Goal: Task Accomplishment & Management: Use online tool/utility

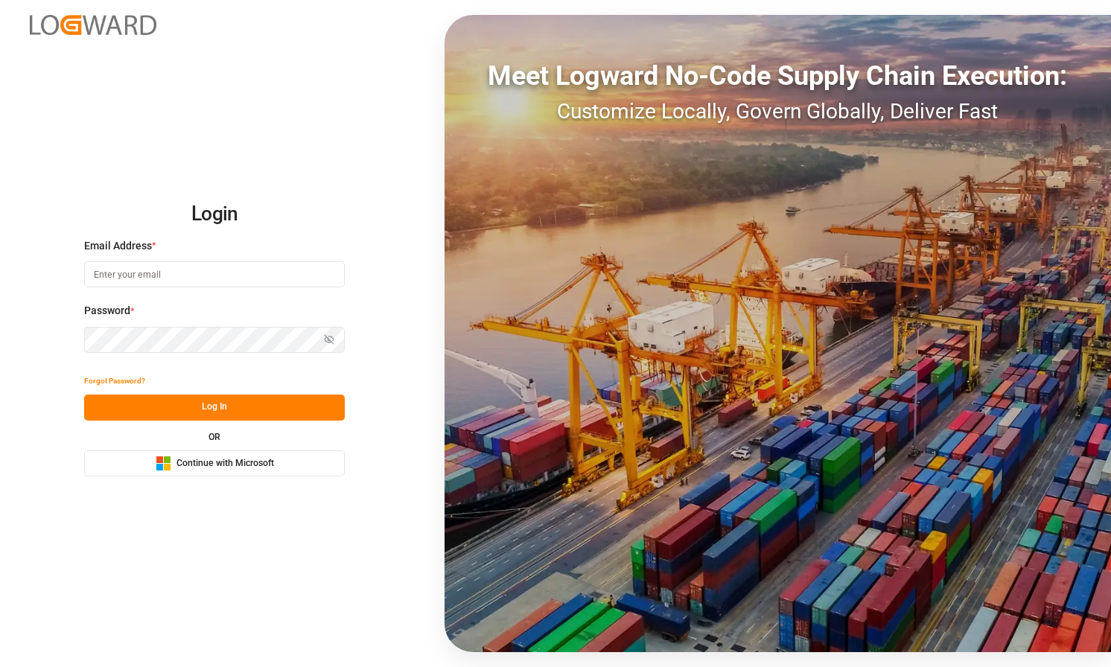
click at [253, 452] on button "Microsoft Logo Continue with Microsoft" at bounding box center [214, 464] width 261 height 26
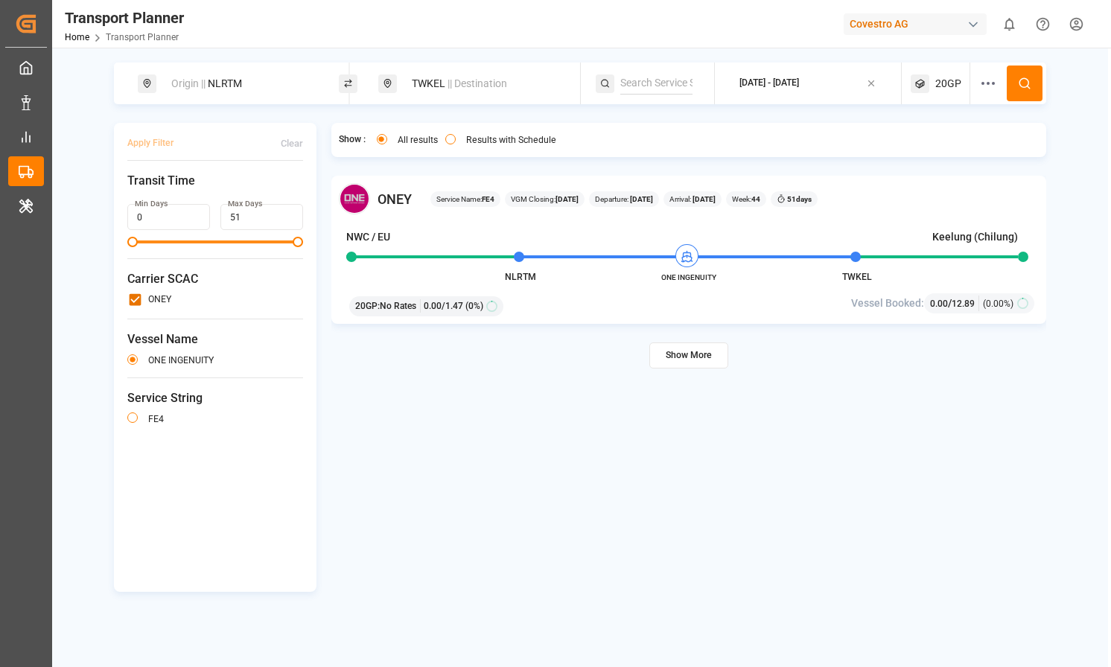
click at [697, 366] on button "Show More" at bounding box center [689, 356] width 79 height 26
click at [980, 84] on icon at bounding box center [988, 83] width 18 height 18
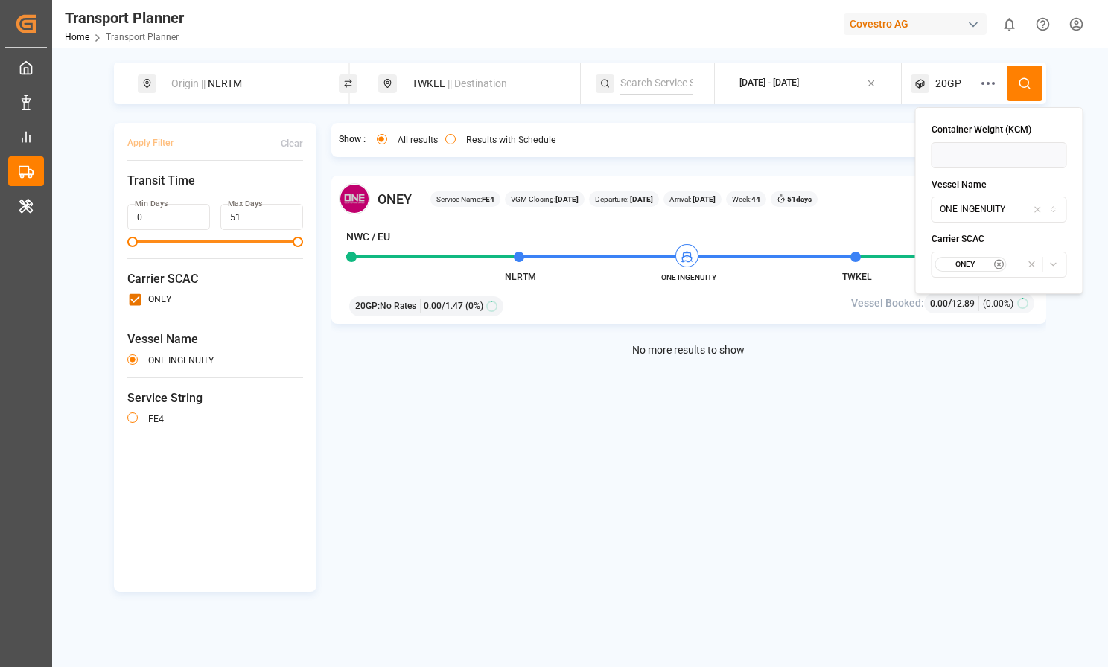
click at [1032, 207] on icon "button" at bounding box center [1037, 209] width 10 height 13
click at [1027, 84] on icon at bounding box center [1024, 83] width 13 height 13
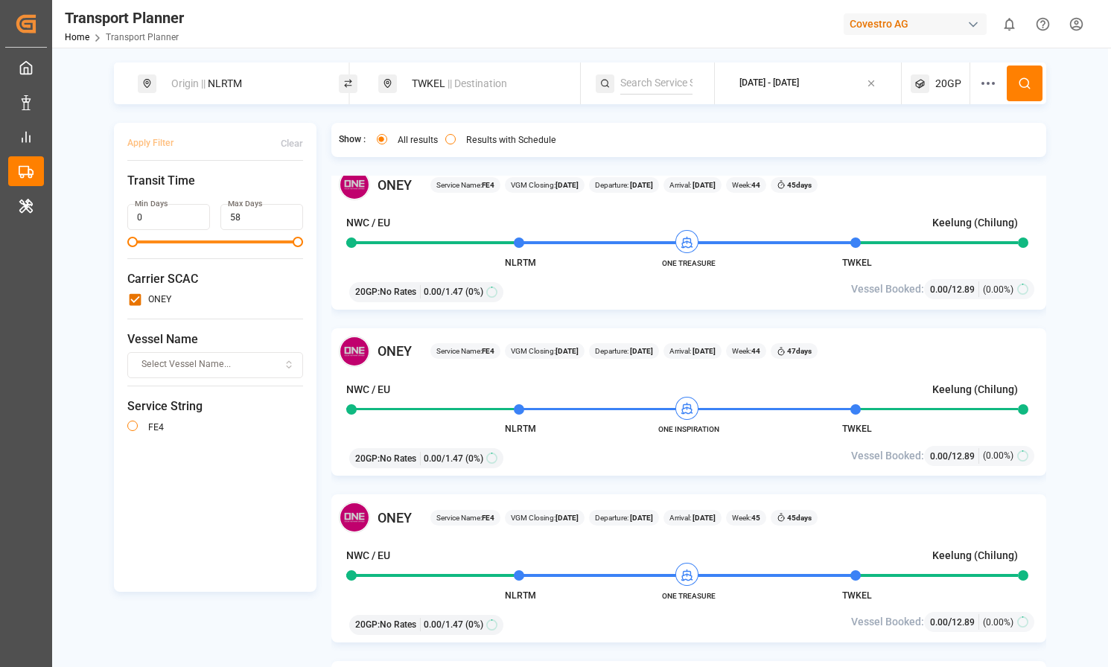
scroll to position [1260, 0]
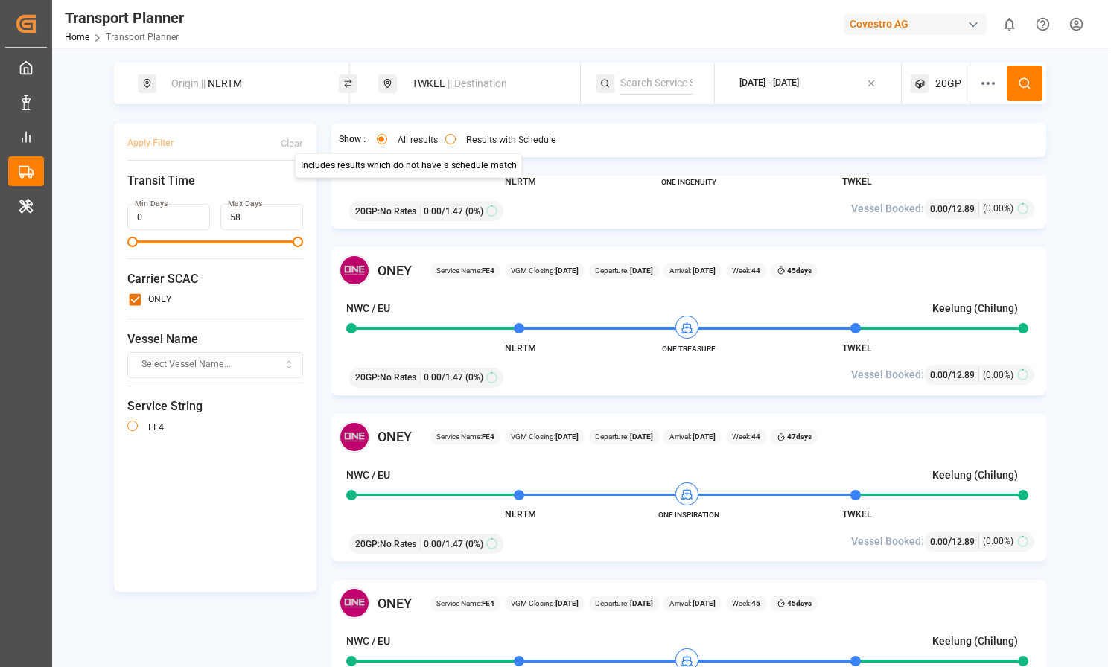
click at [448, 143] on button "Results with Schedule" at bounding box center [450, 139] width 10 height 10
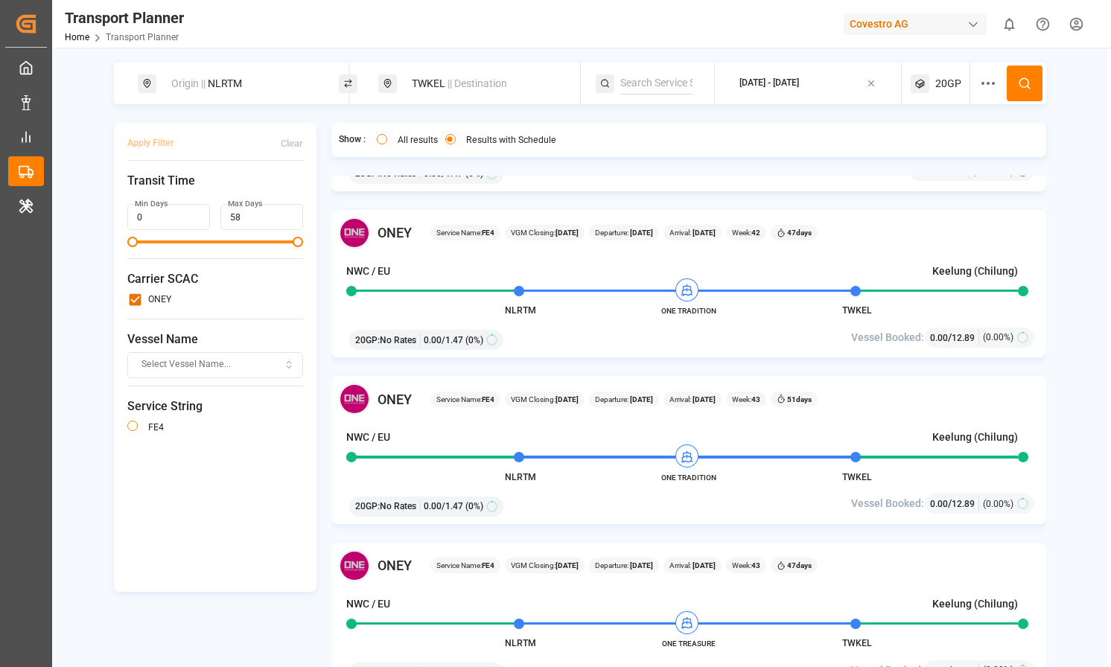
scroll to position [444, 0]
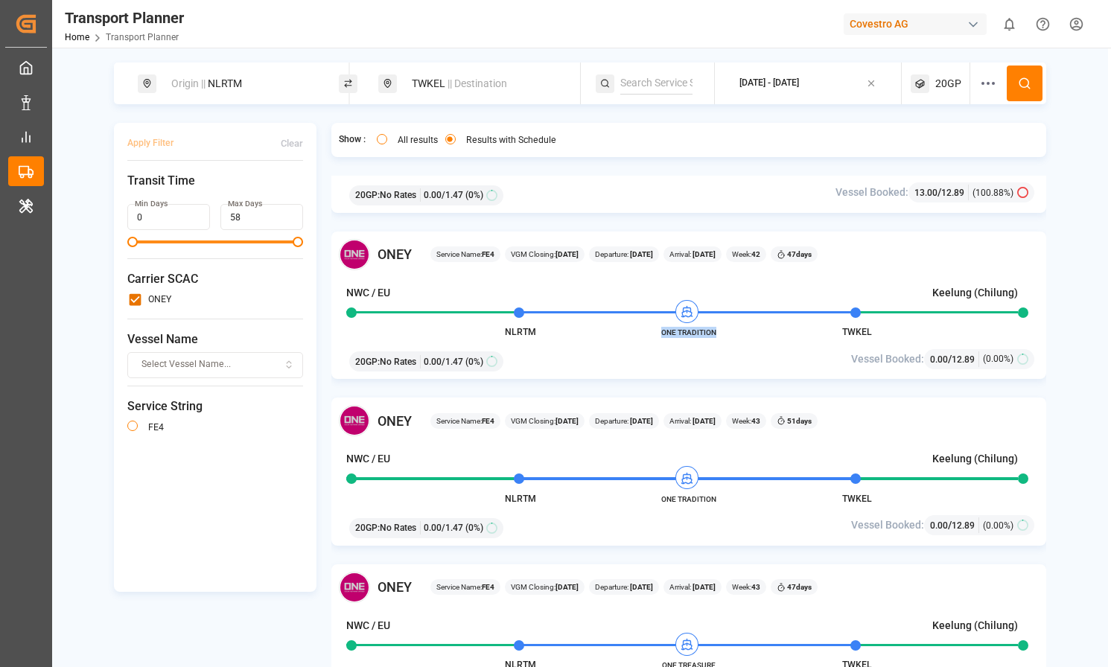
drag, startPoint x: 725, startPoint y: 336, endPoint x: 664, endPoint y: 336, distance: 61.8
click at [664, 336] on span "ONE TRADITION" at bounding box center [689, 332] width 82 height 11
copy span "ONE TRADITION"
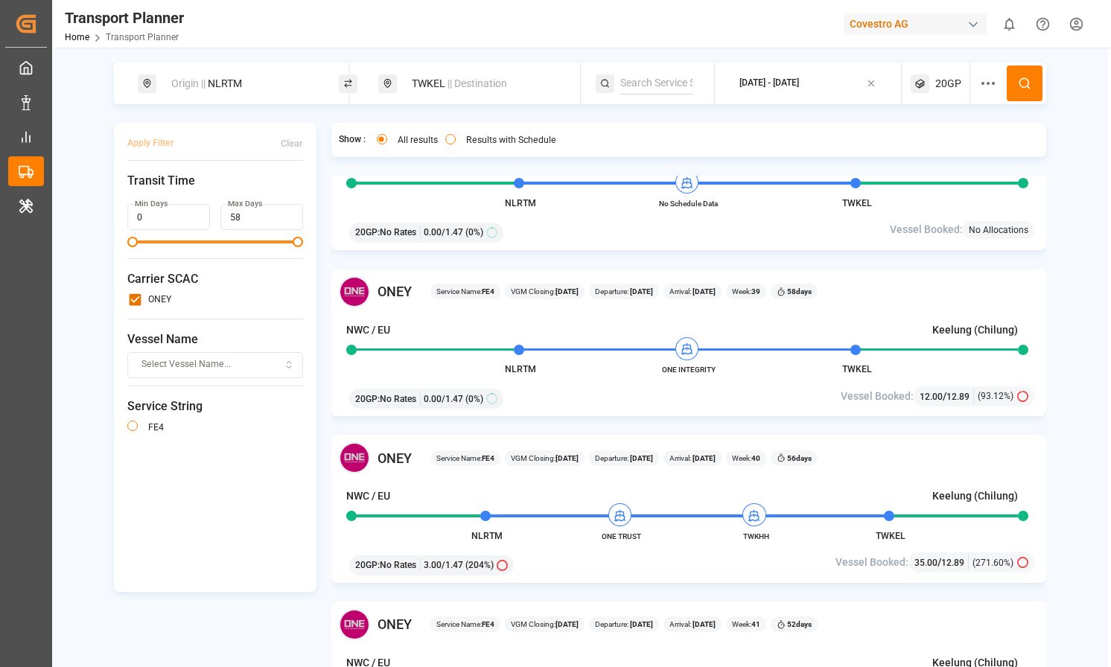
scroll to position [40, 0]
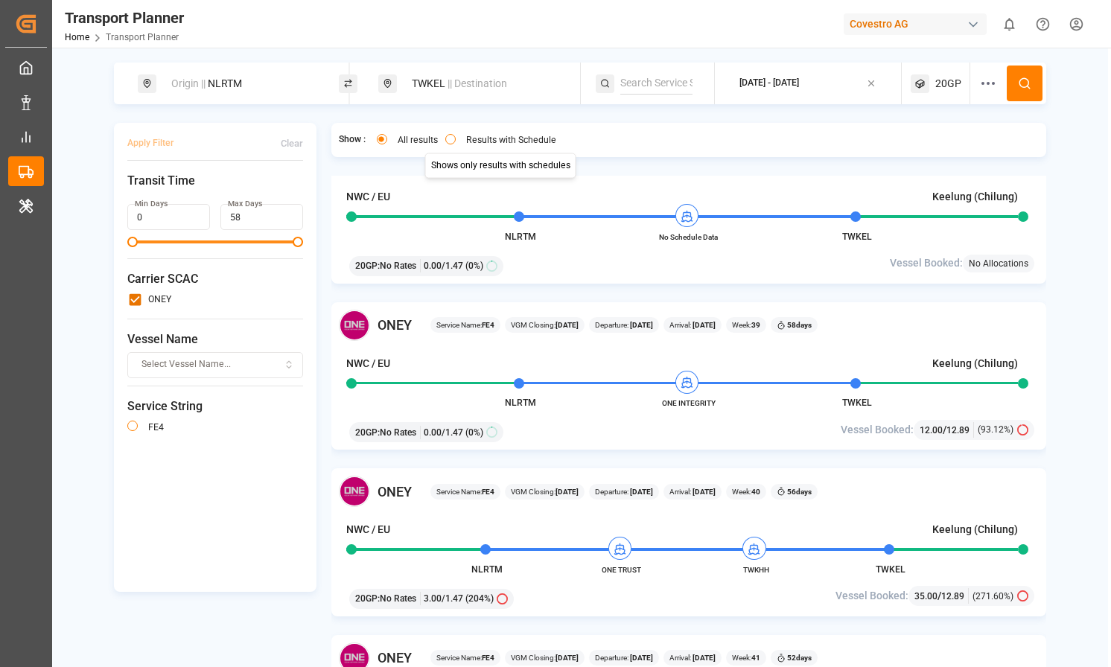
click at [454, 139] on button "Results with Schedule" at bounding box center [450, 139] width 10 height 10
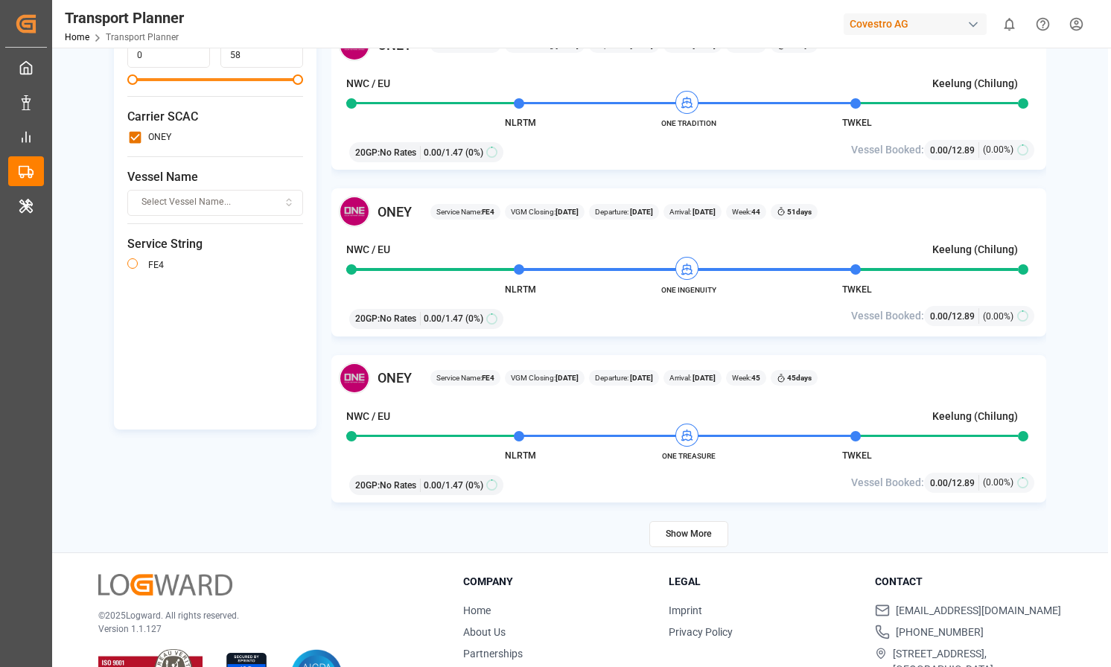
scroll to position [217, 0]
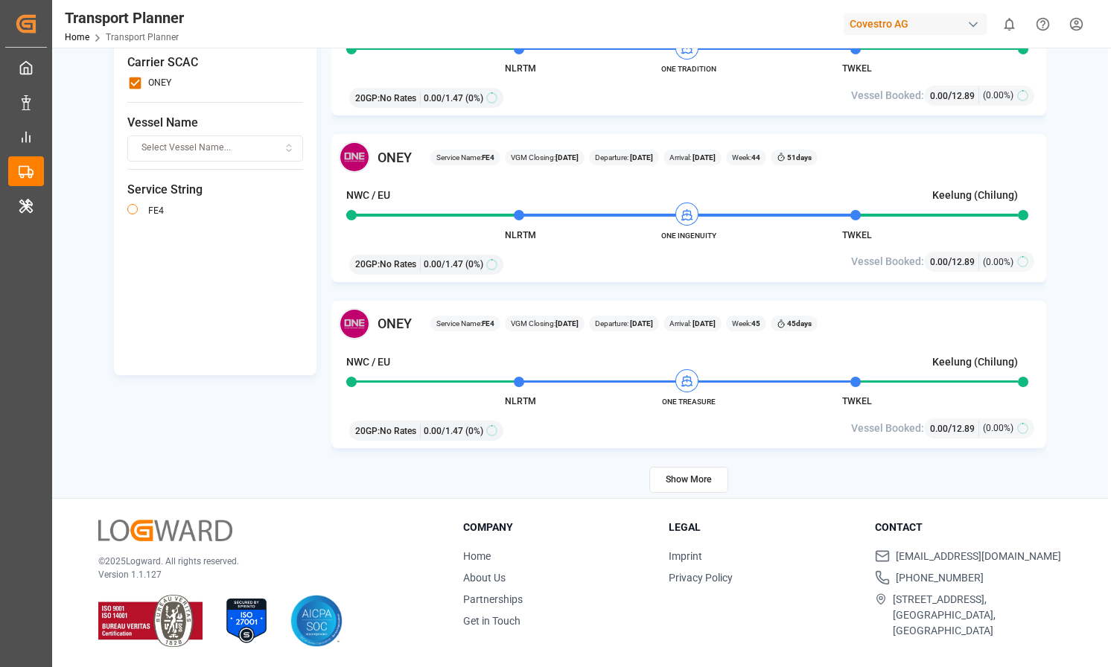
click at [702, 474] on button "Show More" at bounding box center [689, 480] width 79 height 26
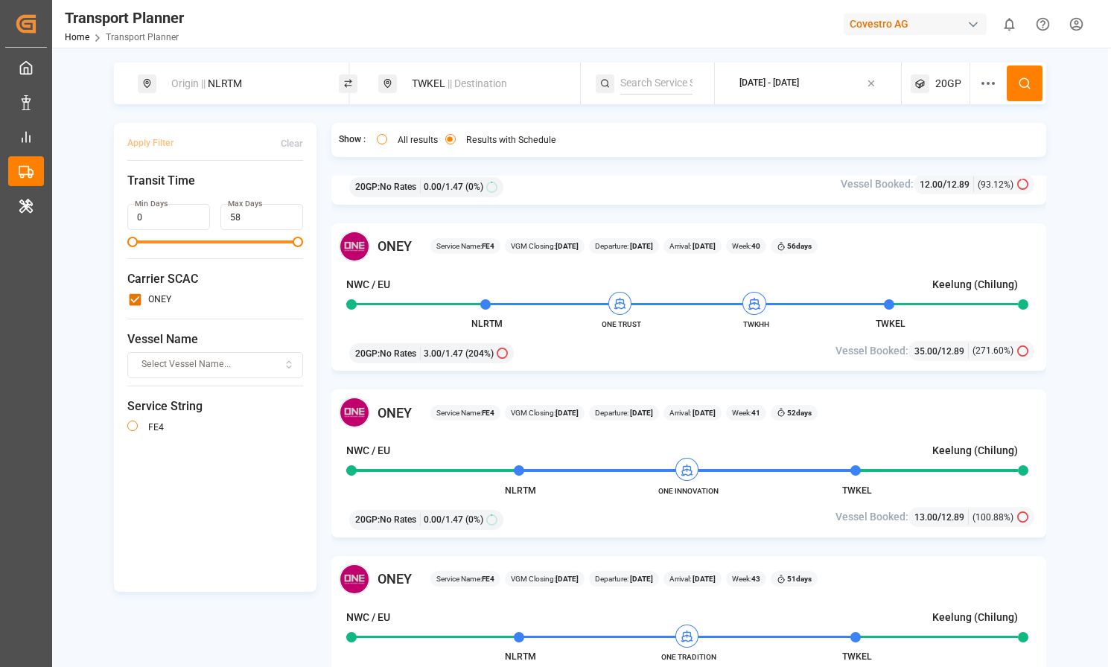
scroll to position [0, 0]
